Goal: Check status: Check status

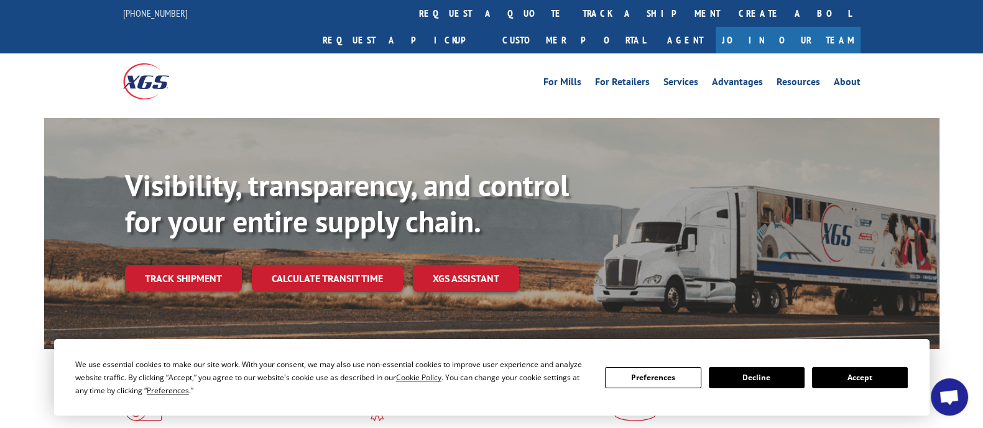
click at [208, 265] on div "Visibility, transparency, and control for your entire supply chain. Track shipm…" at bounding box center [532, 254] width 814 height 173
click at [205, 265] on link "Track shipment" at bounding box center [183, 278] width 117 height 26
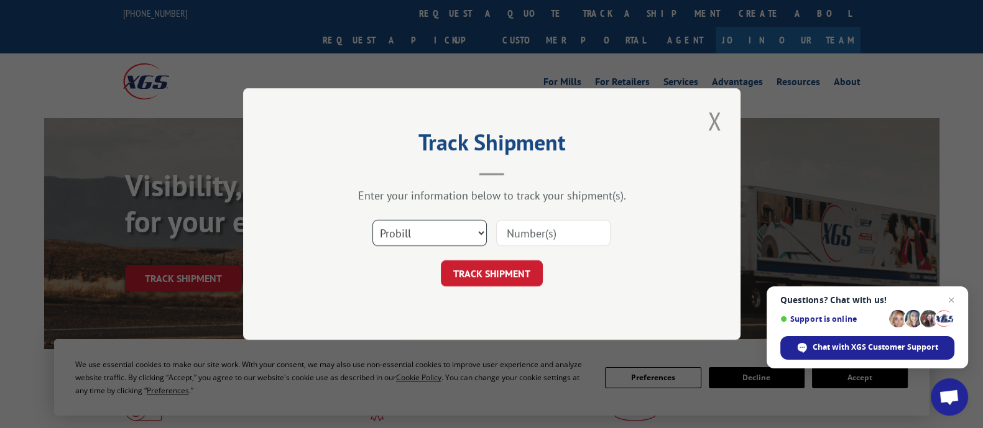
click at [472, 231] on select "Select category... Probill BOL PO" at bounding box center [429, 233] width 114 height 26
click at [372, 220] on select "Select category... Probill BOL PO" at bounding box center [429, 233] width 114 height 26
click at [466, 222] on select "Select category... Probill BOL PO" at bounding box center [429, 233] width 114 height 26
select select "bol"
click at [372, 220] on select "Select category... Probill BOL PO" at bounding box center [429, 233] width 114 height 26
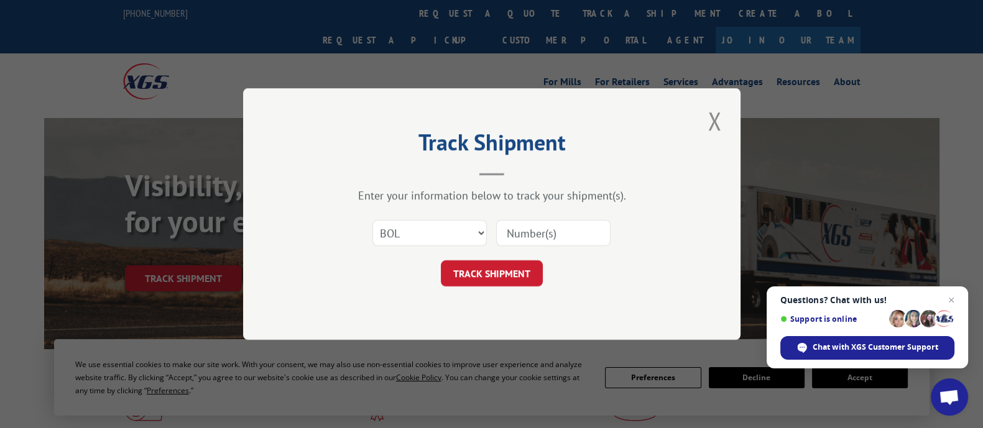
click at [523, 241] on input at bounding box center [553, 233] width 114 height 26
paste input "227211"
type input "0227211"
click at [508, 270] on button "TRACK SHIPMENT" at bounding box center [492, 273] width 102 height 26
